Goal: Find contact information: Find contact information

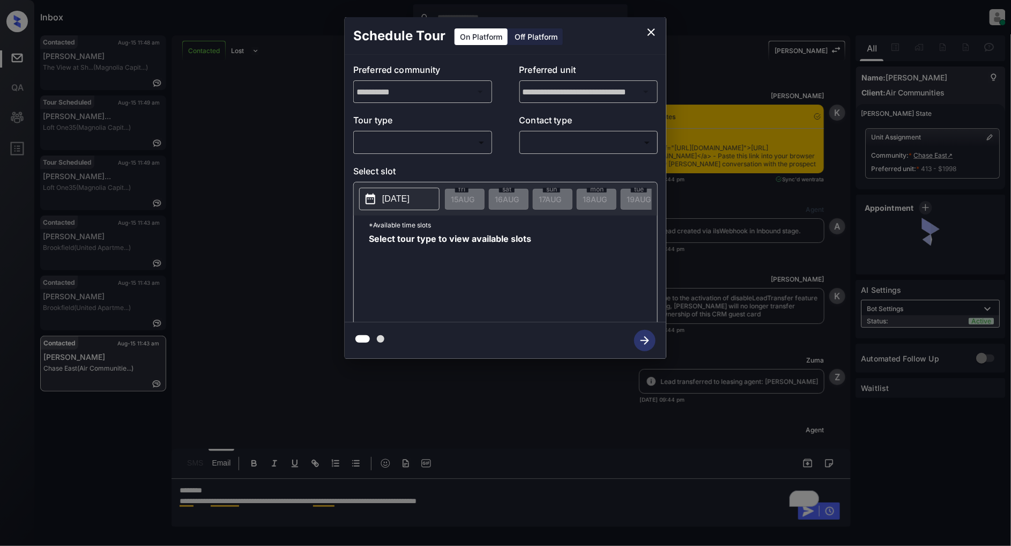
scroll to position [1910, 0]
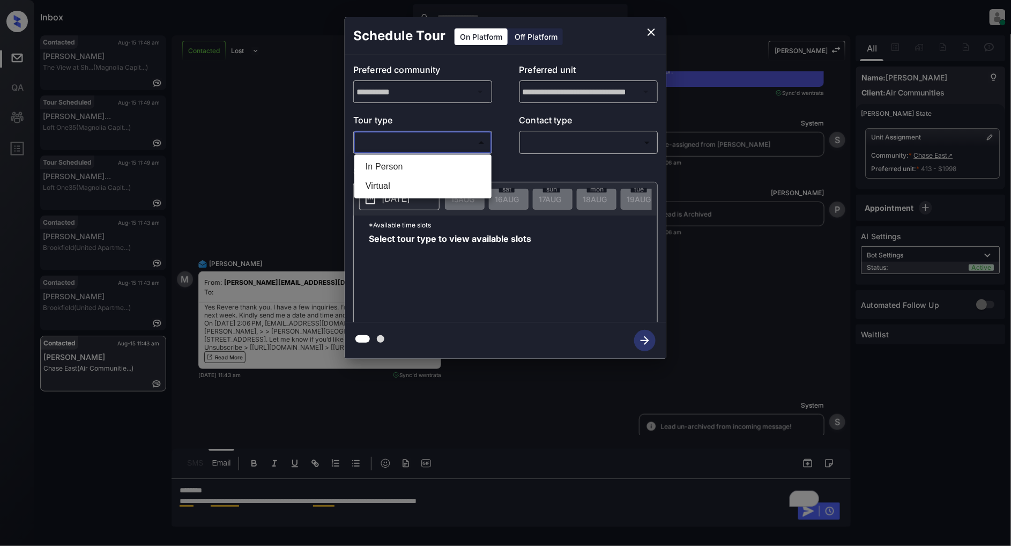
click at [445, 140] on body "Inbox Patrick Deasis Online Set yourself offline Set yourself on break Profile …" at bounding box center [505, 273] width 1011 height 546
click at [396, 162] on li "In Person" at bounding box center [423, 166] width 132 height 19
type input "********"
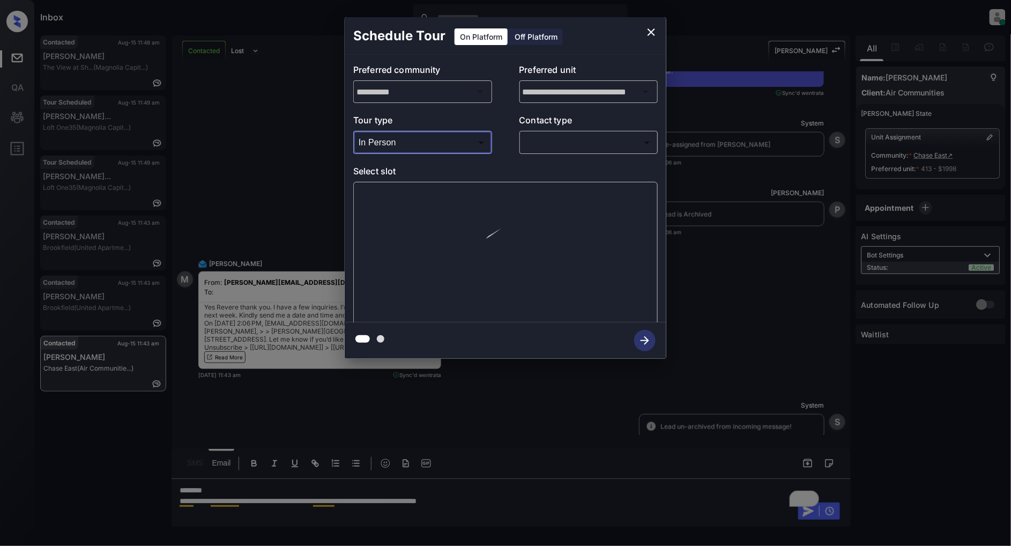
click at [579, 152] on div "​ ​" at bounding box center [588, 142] width 139 height 23
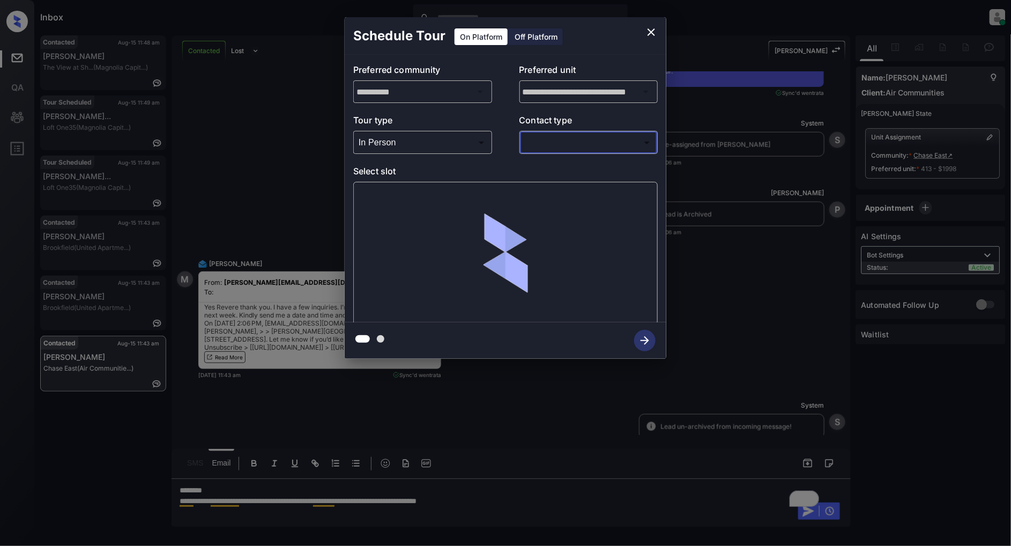
click at [563, 145] on body "Inbox Patrick Deasis Online Set yourself offline Set yourself on break Profile …" at bounding box center [505, 273] width 1011 height 546
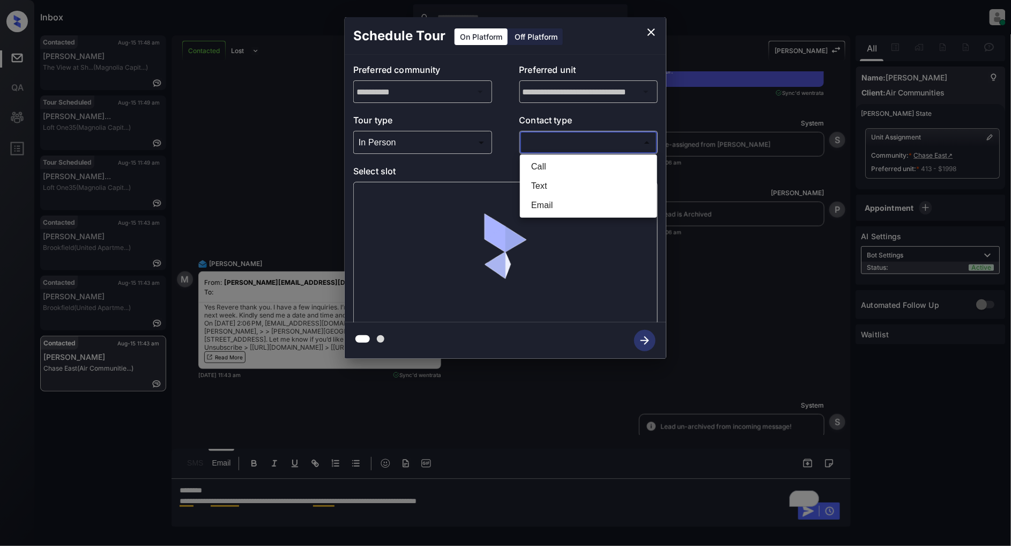
click at [563, 186] on li "Text" at bounding box center [589, 185] width 132 height 19
type input "****"
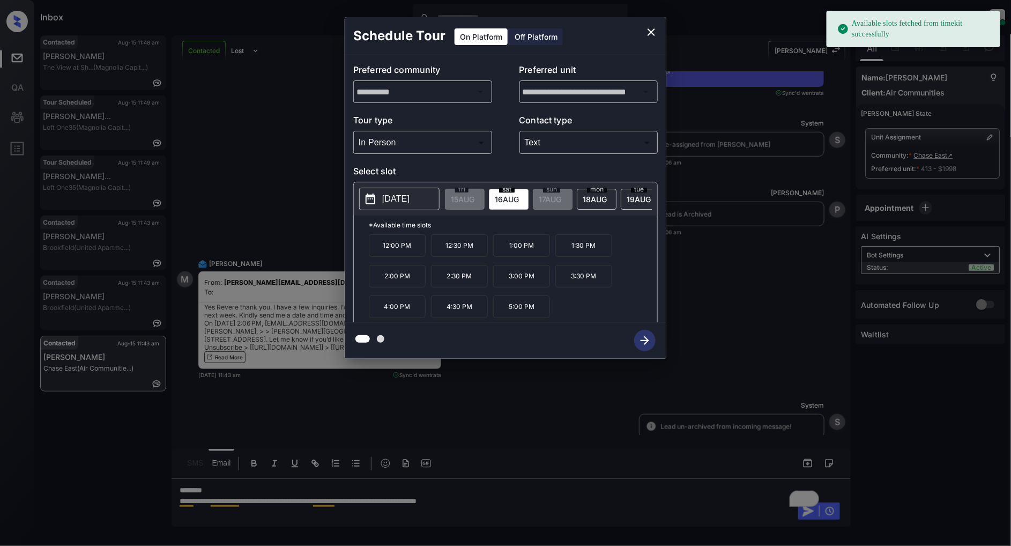
click at [410, 202] on p "2025-08-16" at bounding box center [395, 198] width 27 height 13
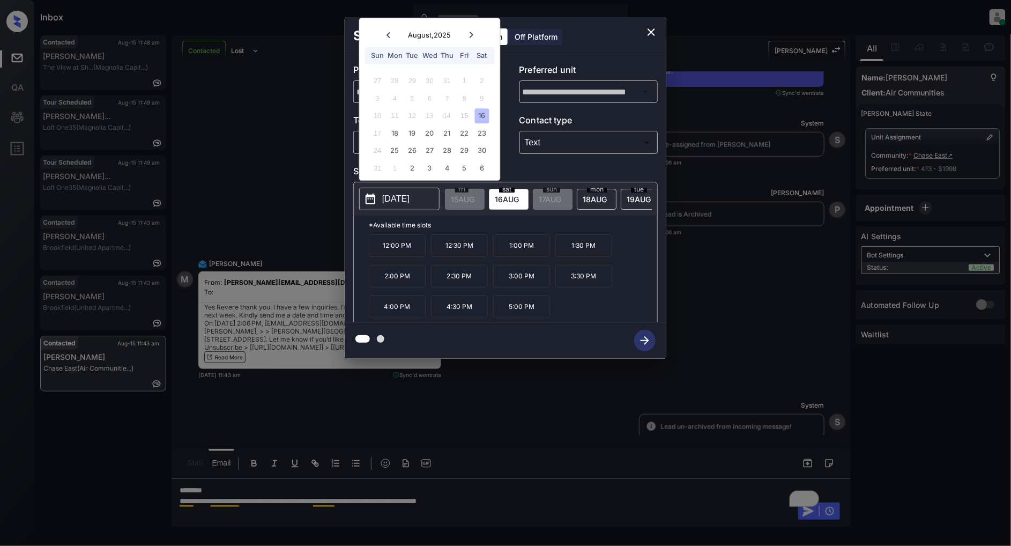
click at [650, 33] on icon "close" at bounding box center [652, 32] width 8 height 8
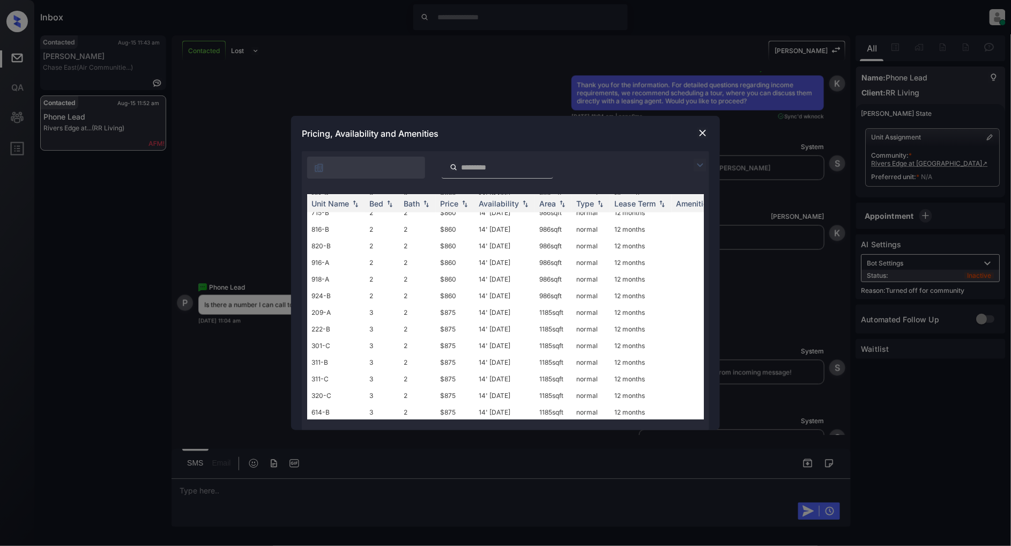
scroll to position [715, 0]
click at [703, 131] on img at bounding box center [702, 133] width 11 height 11
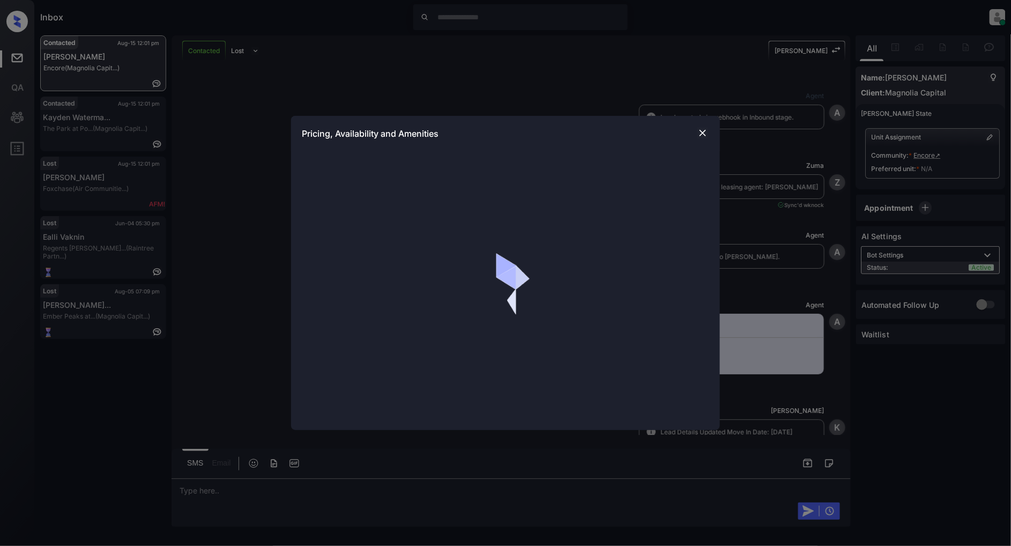
scroll to position [1362, 0]
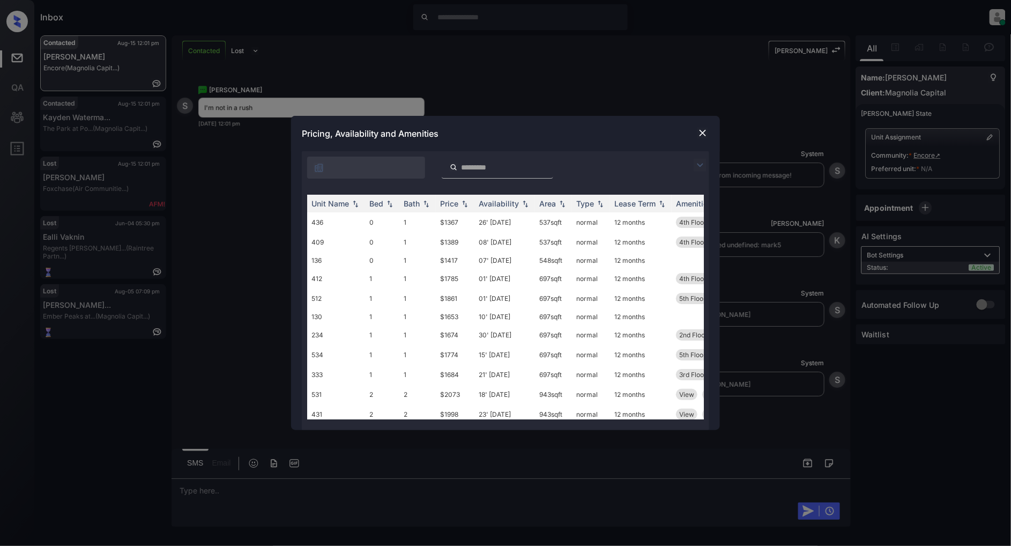
click at [704, 163] on img at bounding box center [700, 165] width 13 height 13
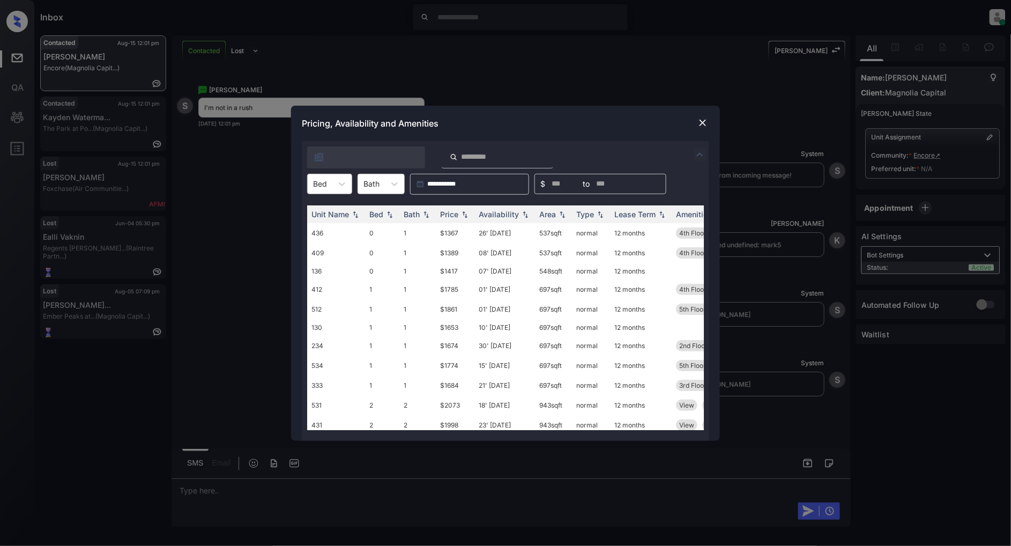
click at [307, 181] on div "**********" at bounding box center [505, 184] width 407 height 21
click at [322, 181] on div at bounding box center [320, 183] width 14 height 11
click at [704, 125] on img at bounding box center [702, 122] width 11 height 11
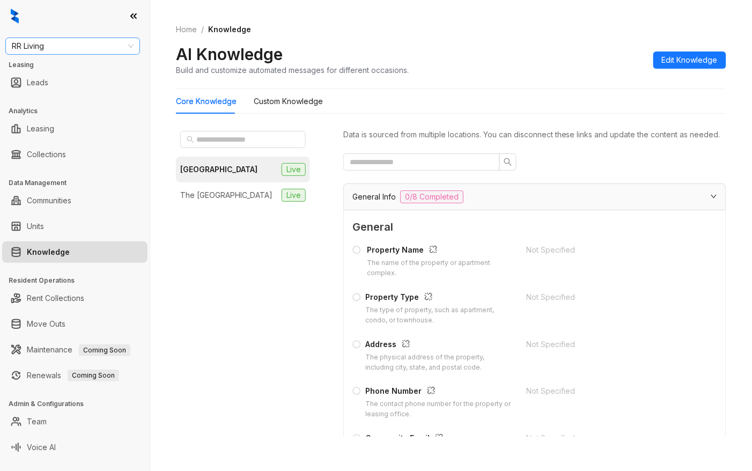
click at [65, 41] on span "RR Living" at bounding box center [73, 46] width 122 height 16
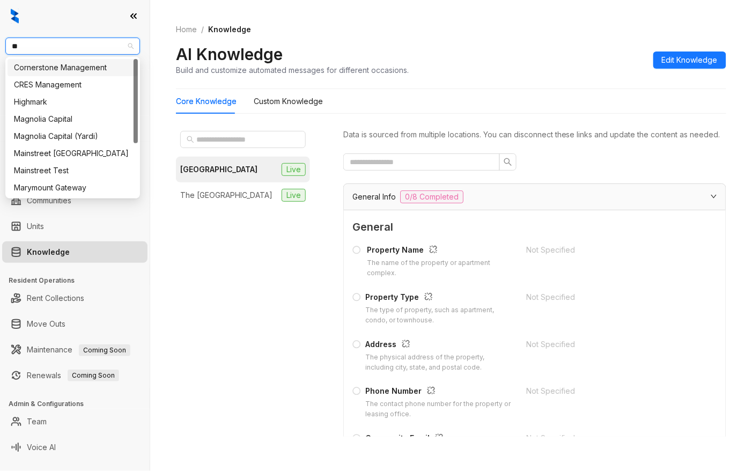
type input "***"
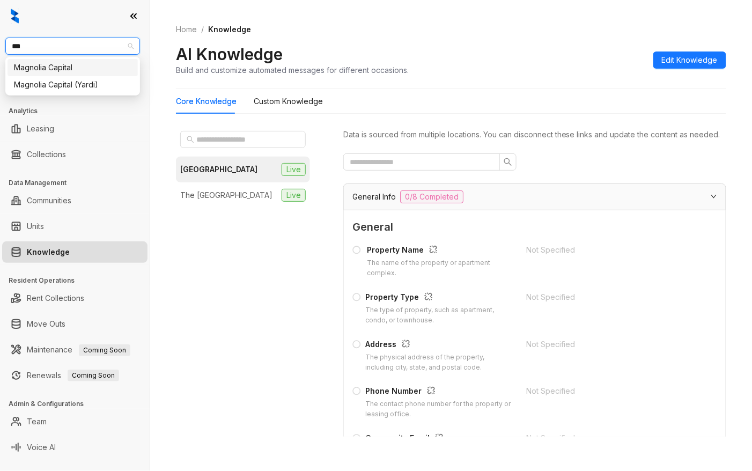
click at [75, 65] on div "Magnolia Capital" at bounding box center [72, 68] width 117 height 12
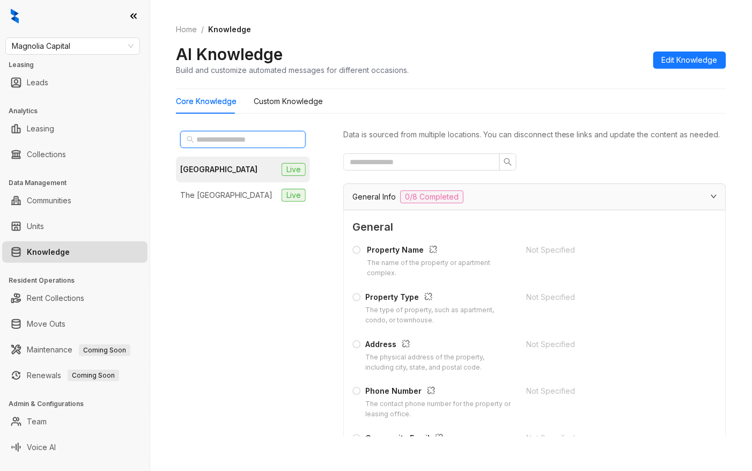
click at [236, 142] on input "text" at bounding box center [243, 139] width 94 height 12
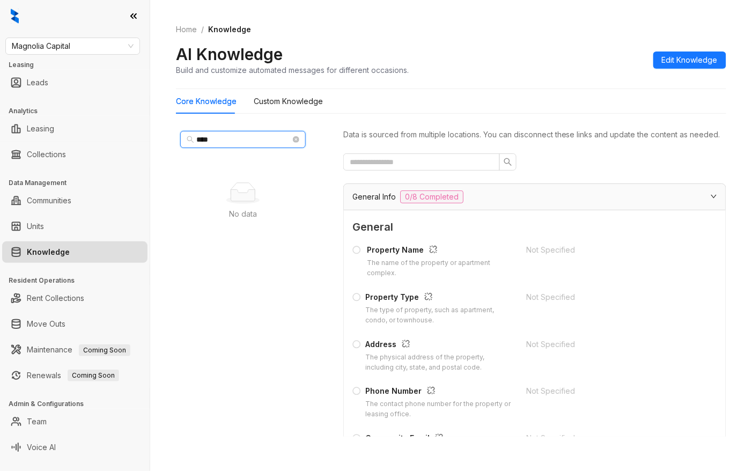
click at [221, 134] on input "****" at bounding box center [243, 139] width 94 height 12
type input "*"
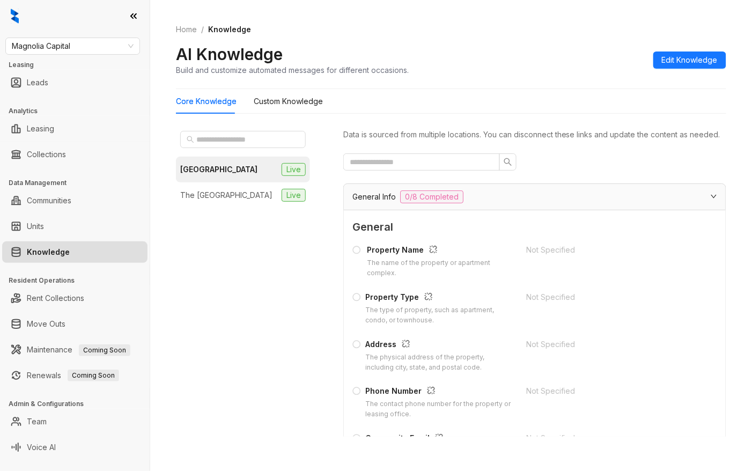
click at [286, 271] on div "One Preston Station Live The Mill Old Town Live" at bounding box center [243, 282] width 134 height 310
click at [249, 266] on div "One Preston Station Live The Mill Old Town Live" at bounding box center [243, 282] width 134 height 310
click at [76, 45] on span "Magnolia Capital" at bounding box center [73, 46] width 122 height 16
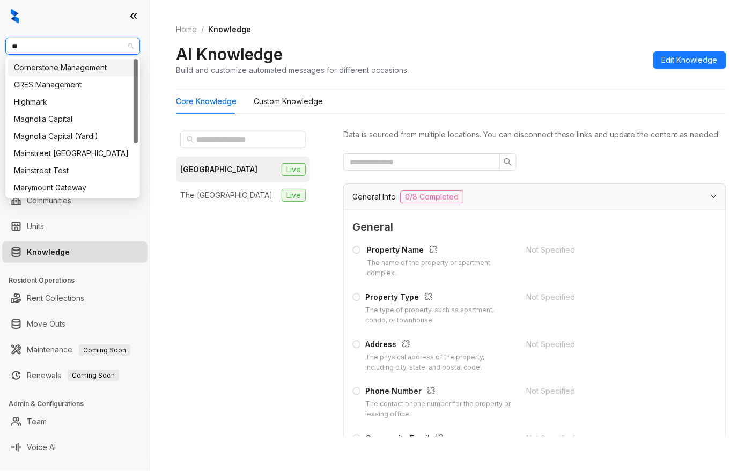
type input "***"
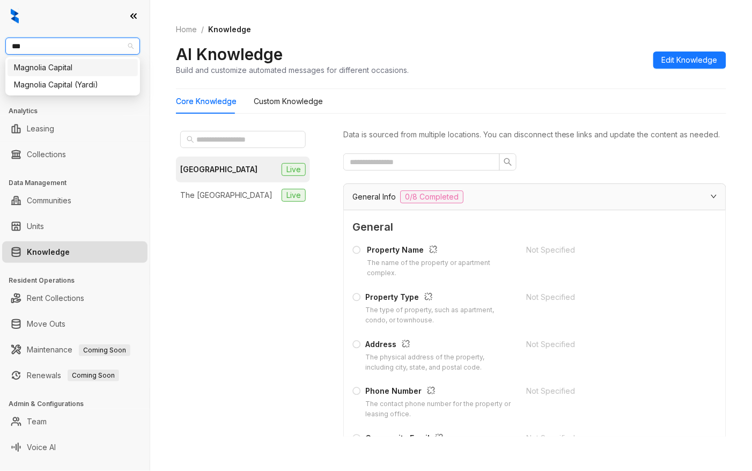
click at [69, 73] on div "Magnolia Capital" at bounding box center [73, 67] width 130 height 17
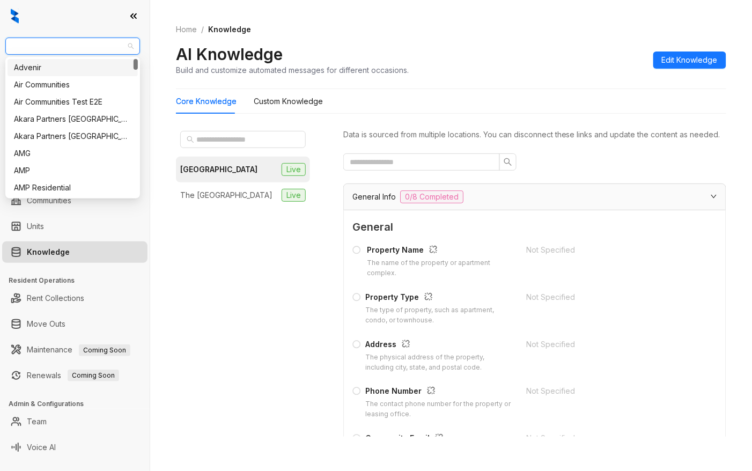
click at [101, 48] on span "Magnolia Capital" at bounding box center [73, 46] width 122 height 16
click at [103, 46] on span "Magnolia Capital" at bounding box center [73, 46] width 122 height 16
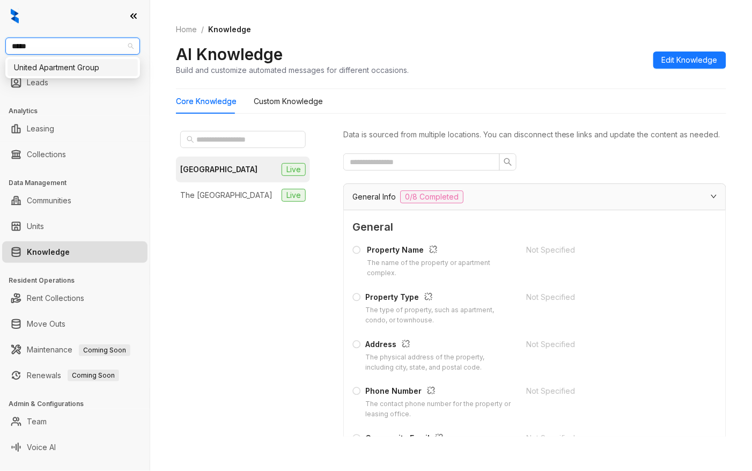
type input "******"
click at [104, 70] on div "United Apartment Group" at bounding box center [72, 68] width 117 height 12
click at [111, 50] on span "United Apartment Group" at bounding box center [73, 46] width 122 height 16
type input "******"
click at [81, 71] on div "United Apartment Group" at bounding box center [72, 68] width 117 height 12
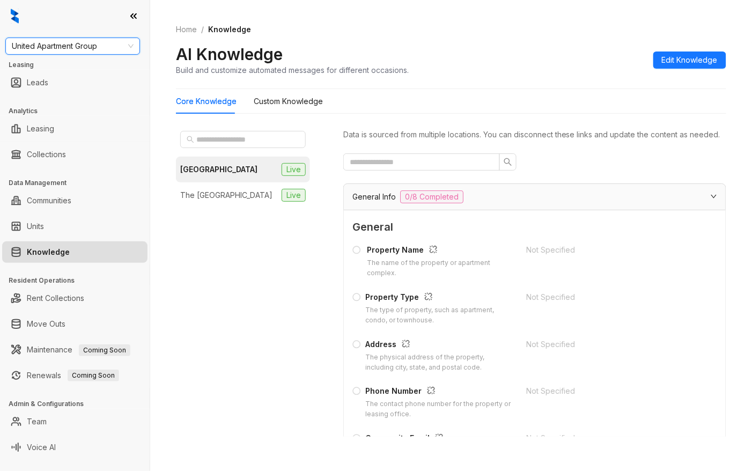
click at [470, 18] on div "Home / Knowledge AI Knowledge Build and customize automated messages for differ…" at bounding box center [451, 50] width 550 height 78
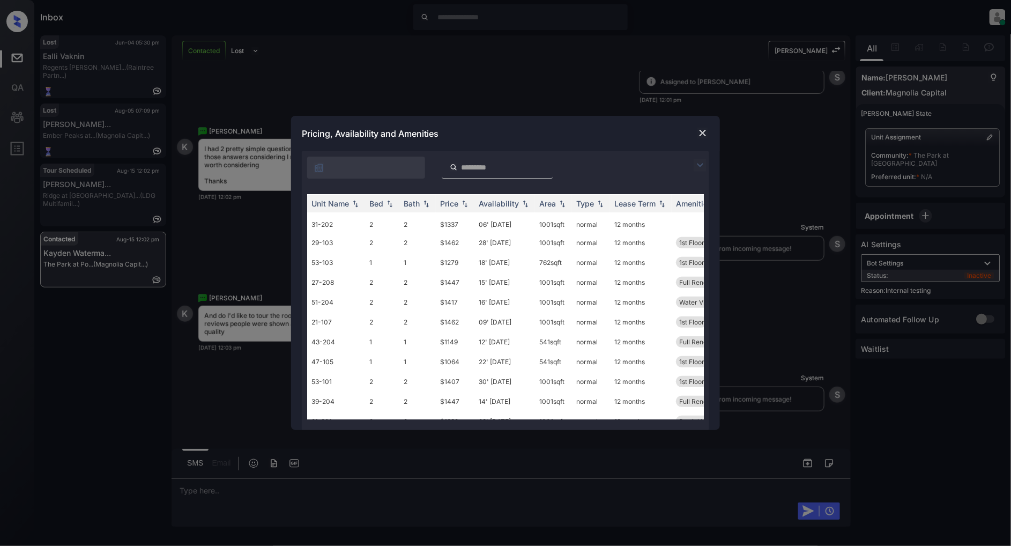
scroll to position [405, 0]
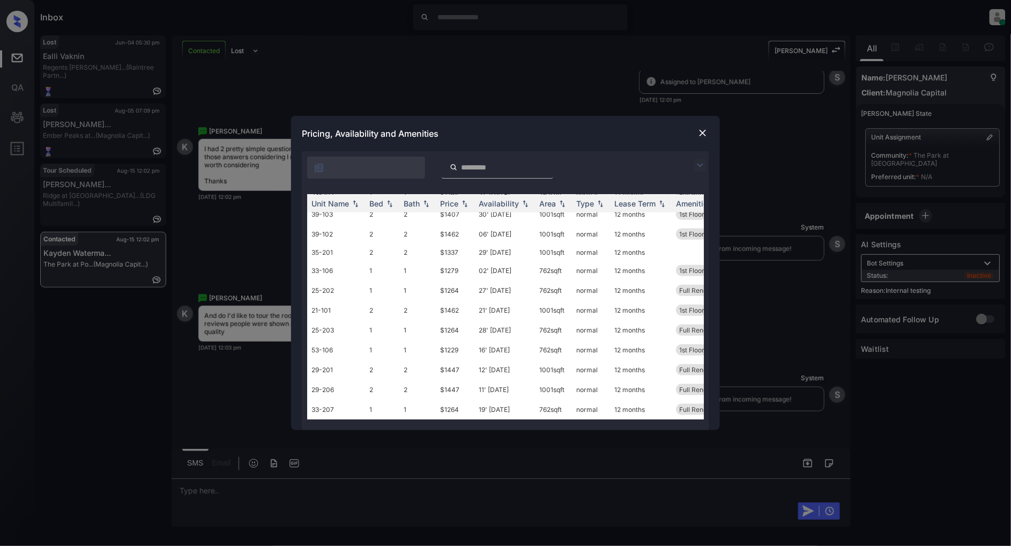
click at [702, 128] on img at bounding box center [702, 133] width 11 height 11
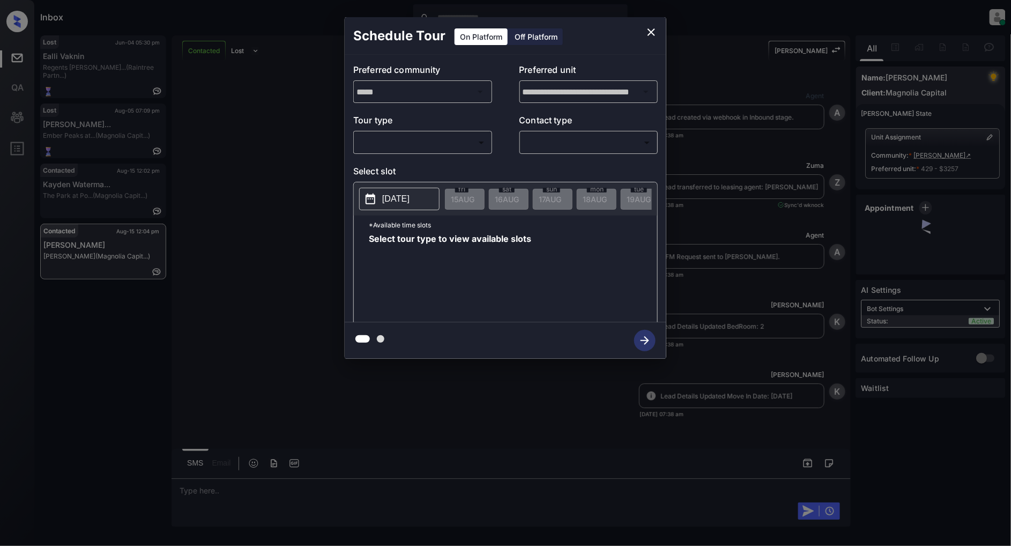
scroll to position [1773, 0]
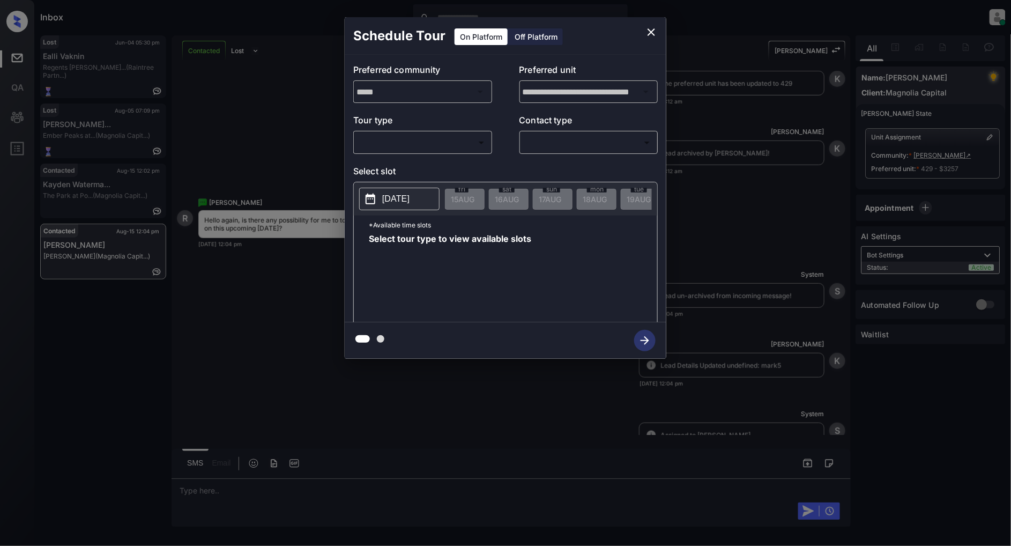
click at [450, 152] on div "​ ​" at bounding box center [422, 142] width 139 height 23
click at [392, 152] on div "​ ​" at bounding box center [422, 142] width 139 height 23
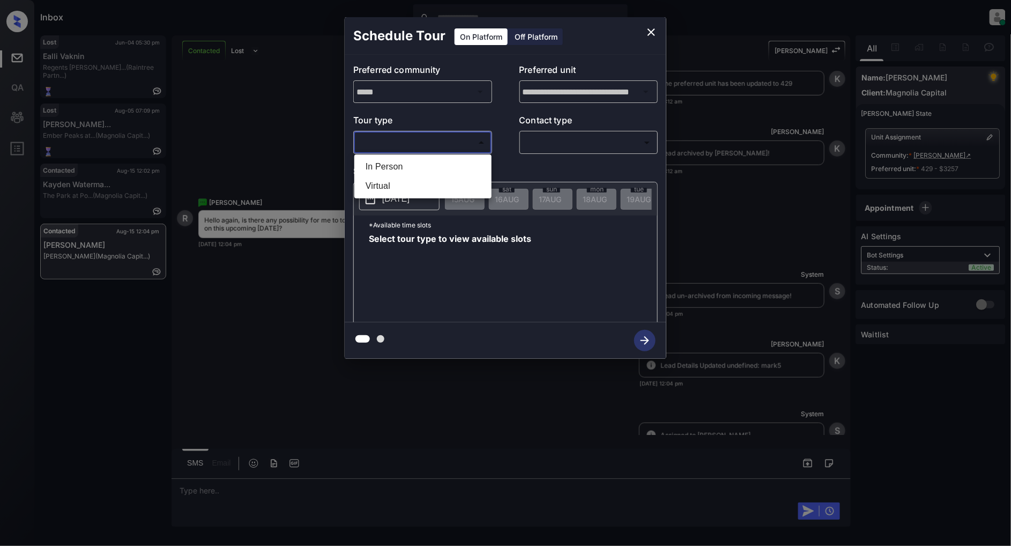
click at [399, 140] on body "Inbox Patrick Deasis Online Set yourself offline Set yourself on break Profile …" at bounding box center [505, 273] width 1011 height 546
click at [402, 163] on li "In Person" at bounding box center [423, 166] width 132 height 19
type input "********"
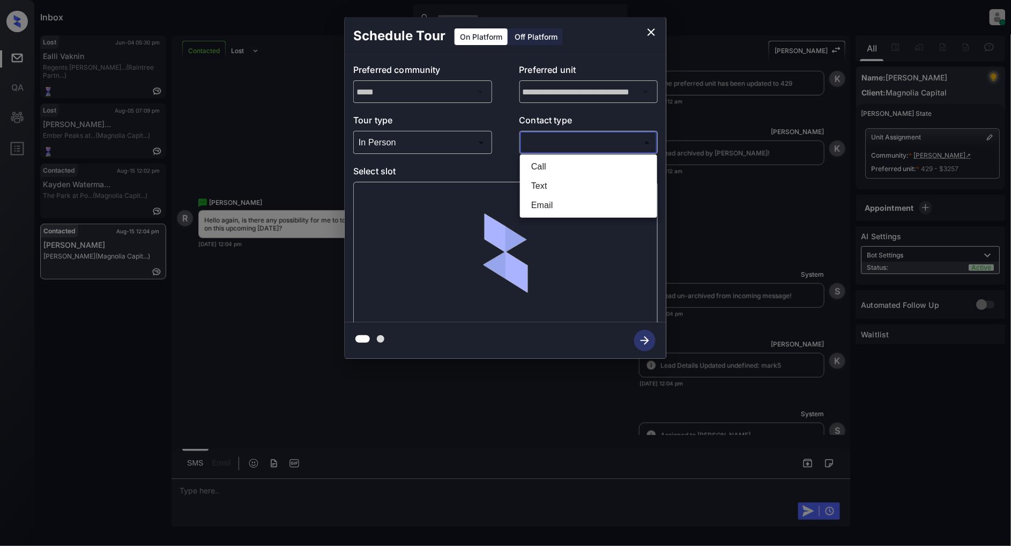
click at [549, 139] on body "Inbox Patrick Deasis Online Set yourself offline Set yourself on break Profile …" at bounding box center [505, 273] width 1011 height 546
click at [548, 184] on li "Text" at bounding box center [589, 185] width 132 height 19
type input "****"
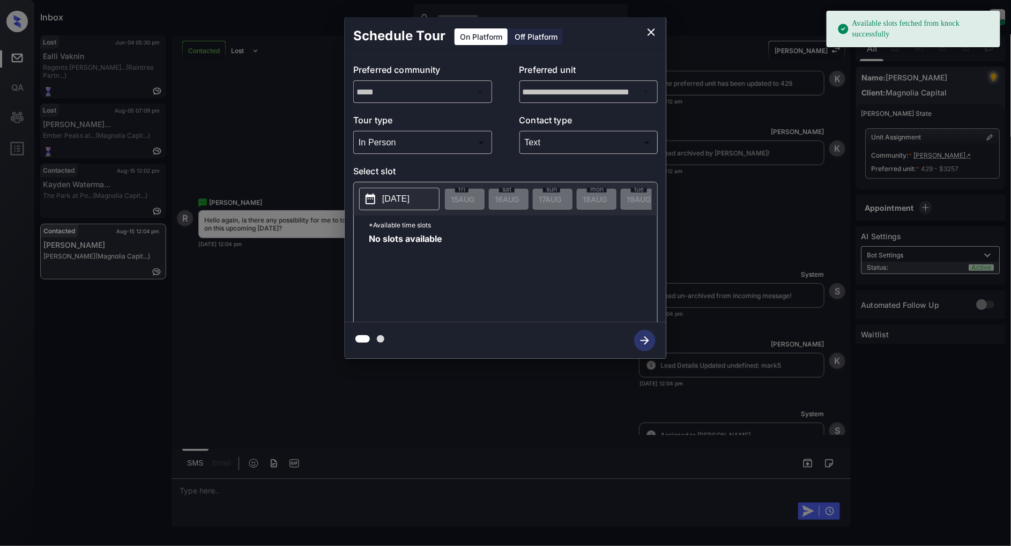
click at [384, 197] on p "2025-08-15" at bounding box center [395, 198] width 27 height 13
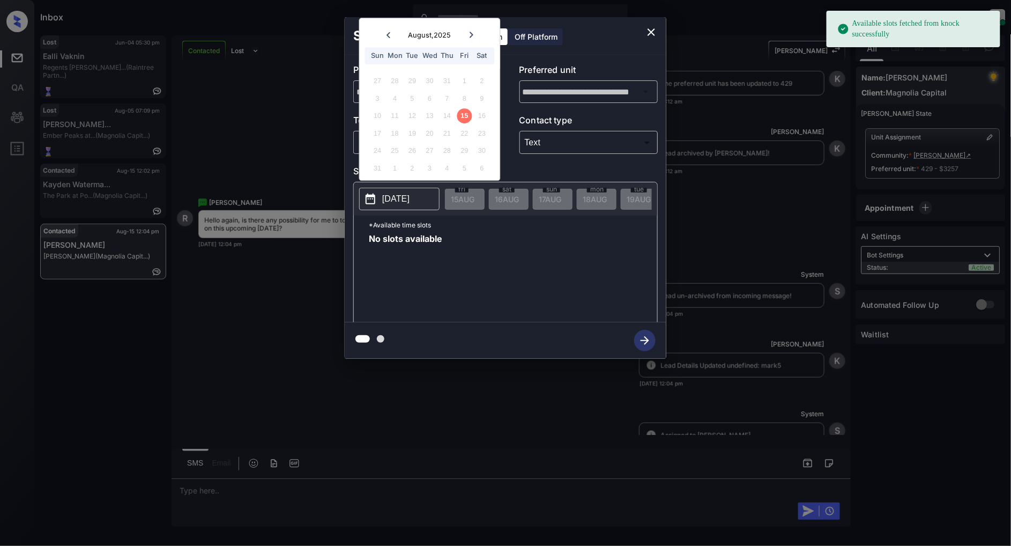
click at [470, 131] on div "22" at bounding box center [464, 133] width 14 height 14
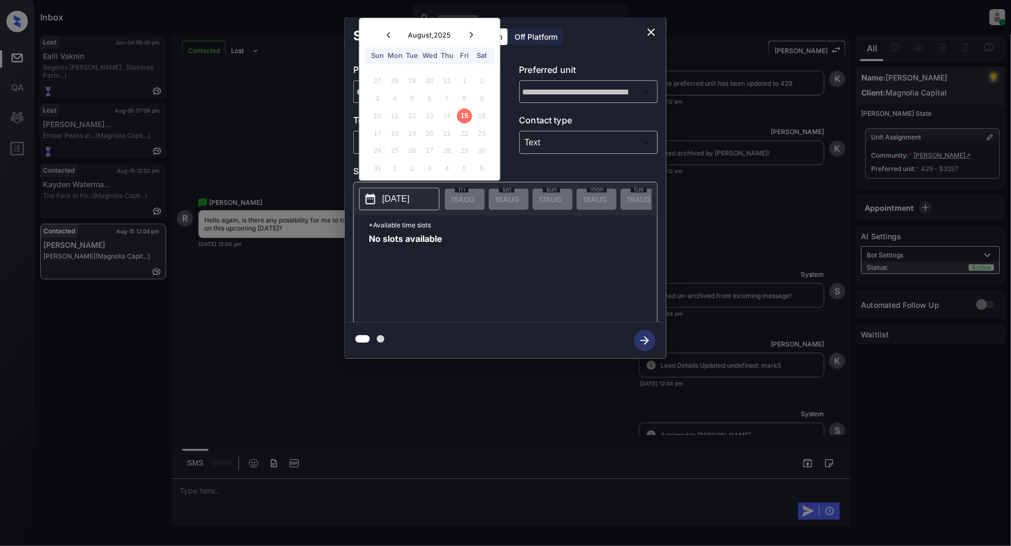
click at [657, 25] on button "close" at bounding box center [651, 31] width 21 height 21
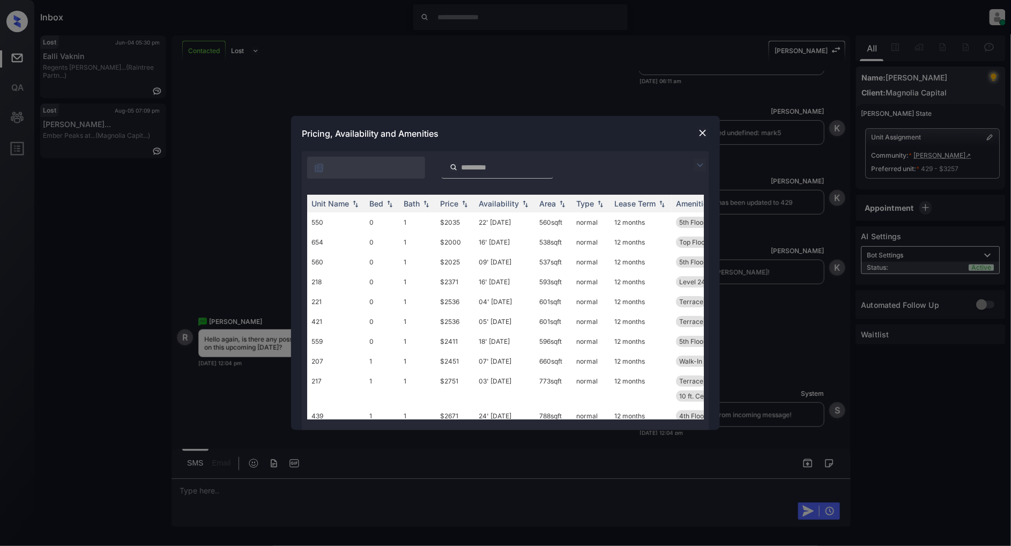
click at [707, 131] on img at bounding box center [702, 133] width 11 height 11
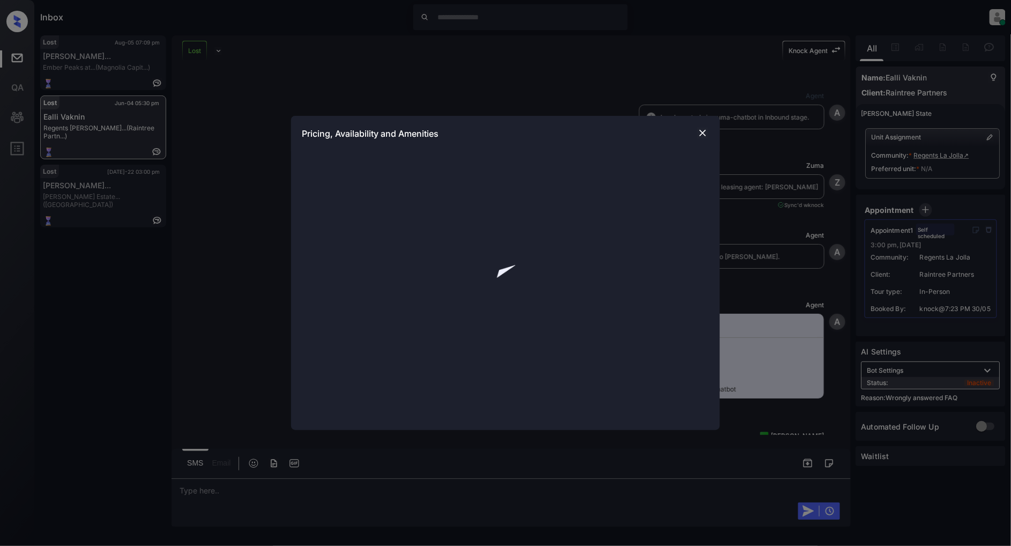
scroll to position [6505, 0]
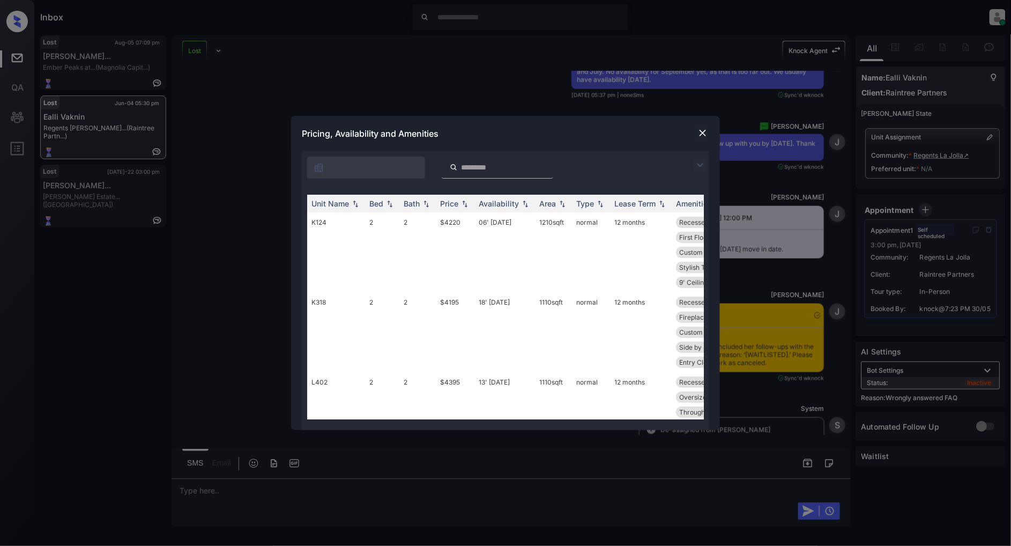
click at [707, 132] on img at bounding box center [702, 133] width 11 height 11
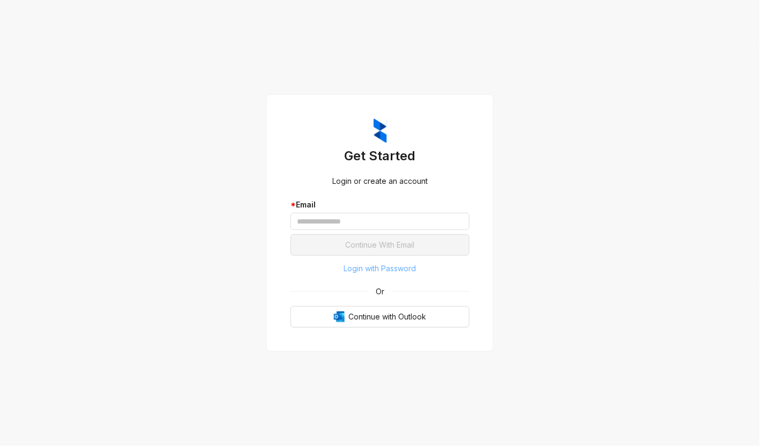
drag, startPoint x: 376, startPoint y: 269, endPoint x: 388, endPoint y: 269, distance: 12.3
click at [376, 269] on span "Login with Password" at bounding box center [380, 269] width 72 height 12
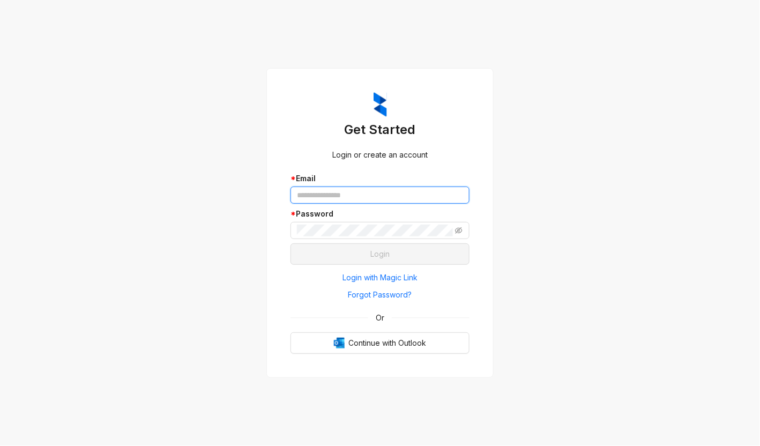
type input "**********"
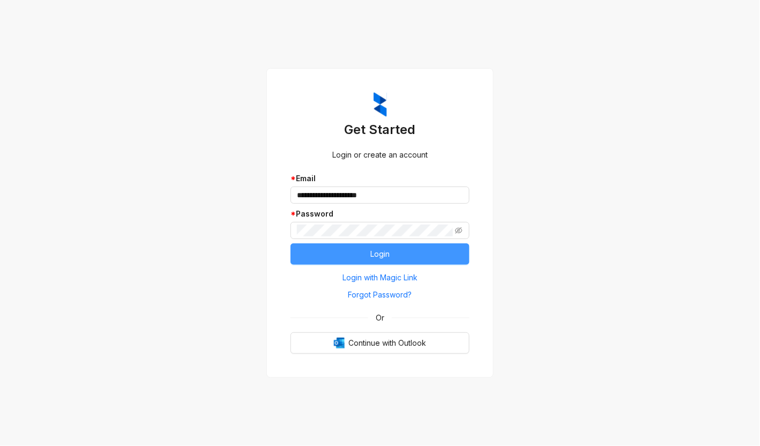
click at [415, 251] on button "Login" at bounding box center [380, 253] width 179 height 21
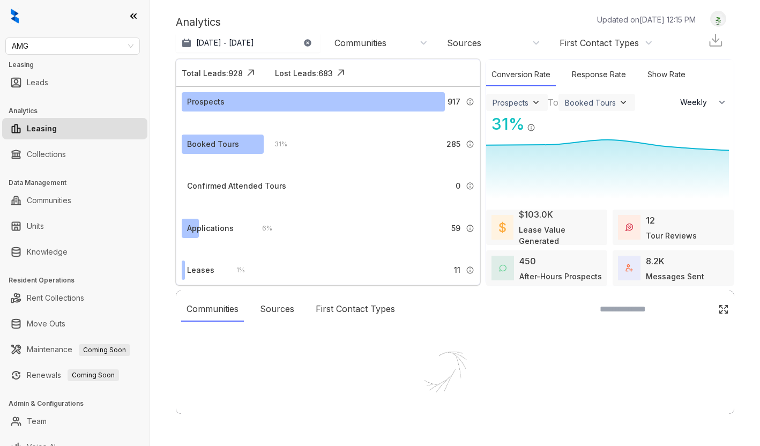
select select "******"
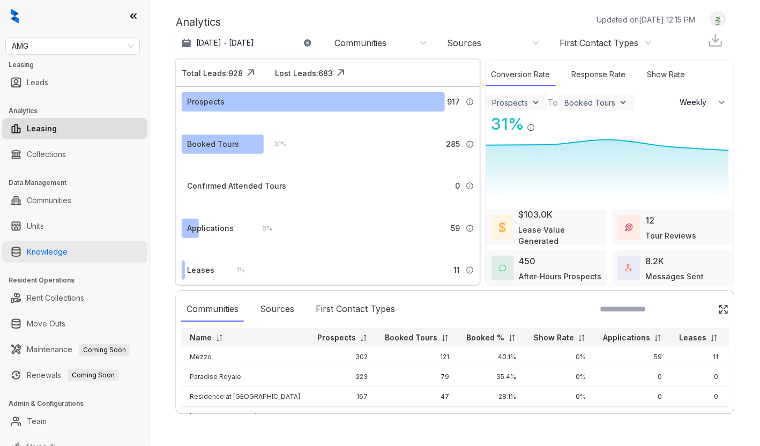
click at [49, 261] on link "Knowledge" at bounding box center [47, 251] width 41 height 21
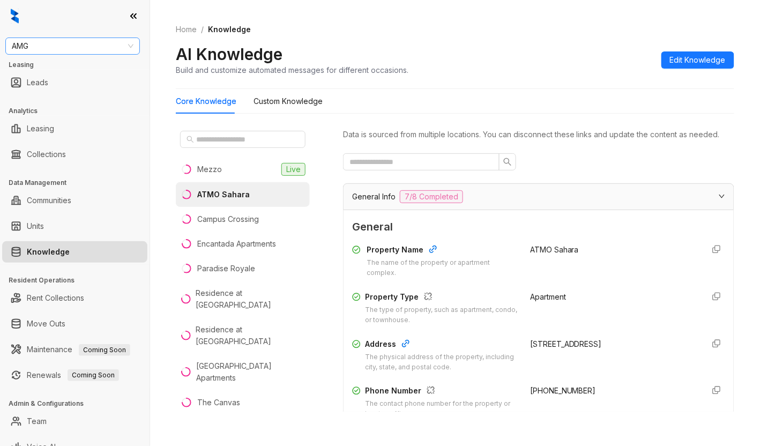
click at [67, 41] on span "AMG" at bounding box center [73, 46] width 122 height 16
click at [85, 56] on div "AMG Leasing Leads Analytics Leasing Collections Data Management Communities Uni…" at bounding box center [75, 223] width 150 height 446
click at [76, 46] on span "AMG" at bounding box center [73, 46] width 122 height 16
type input "******"
click at [70, 62] on div "United Apartment Group" at bounding box center [72, 68] width 117 height 12
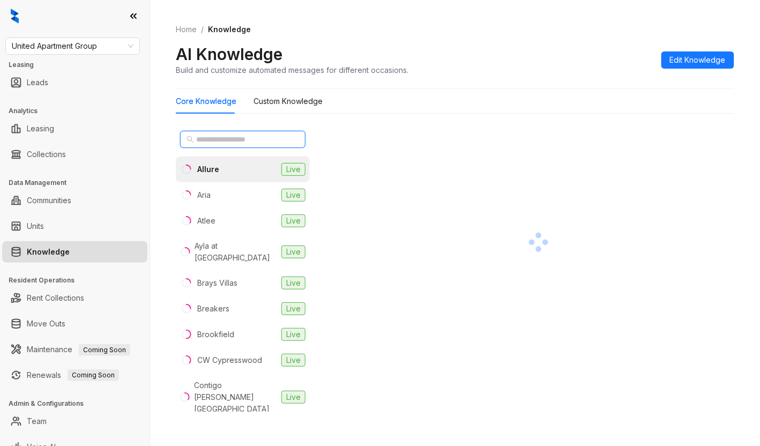
click at [251, 138] on input "text" at bounding box center [243, 139] width 94 height 12
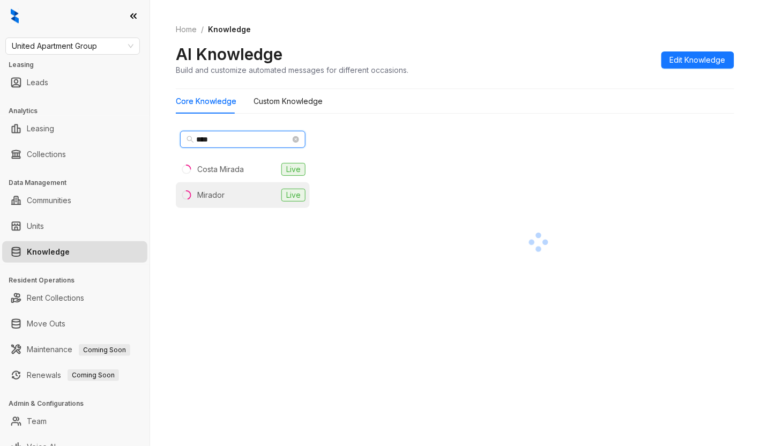
type input "****"
click at [226, 190] on li "Mirador Live" at bounding box center [243, 195] width 134 height 26
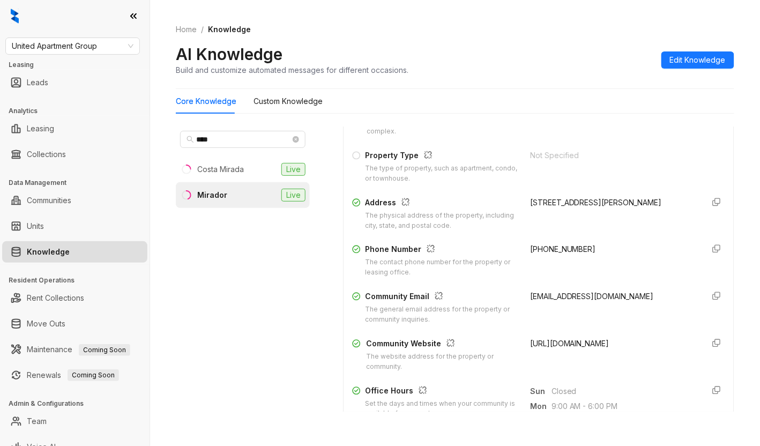
scroll to position [143, 0]
drag, startPoint x: 577, startPoint y: 260, endPoint x: 515, endPoint y: 259, distance: 62.7
click at [530, 259] on div "[PHONE_NUMBER]" at bounding box center [612, 259] width 165 height 34
copy span "[PHONE_NUMBER]"
click at [586, 262] on div "[PHONE_NUMBER]" at bounding box center [612, 259] width 165 height 34
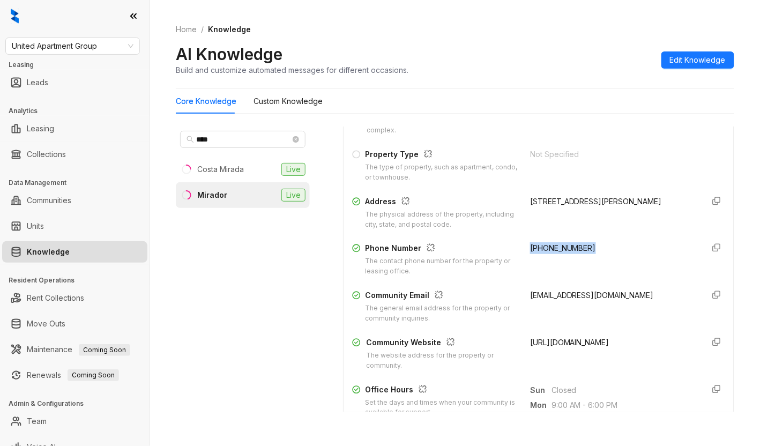
drag, startPoint x: 590, startPoint y: 262, endPoint x: 514, endPoint y: 261, distance: 76.1
click at [530, 261] on div "[PHONE_NUMBER]" at bounding box center [612, 259] width 165 height 34
copy span "[PHONE_NUMBER]"
drag, startPoint x: 599, startPoint y: 307, endPoint x: 509, endPoint y: 304, distance: 90.6
click at [509, 304] on div "Community Email The general email address for the property or community inquiri…" at bounding box center [538, 306] width 373 height 34
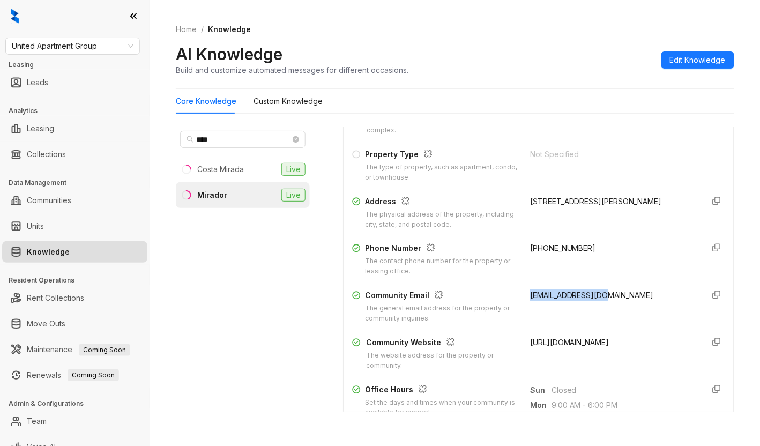
copy span "[EMAIL_ADDRESS][DOMAIN_NAME]"
